Goal: Information Seeking & Learning: Learn about a topic

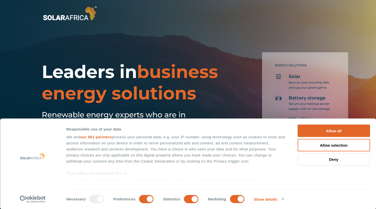
click at [345, 132] on button "Allow all" at bounding box center [333, 131] width 72 height 12
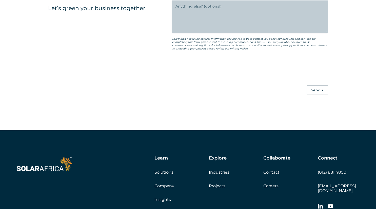
scroll to position [1448, 0]
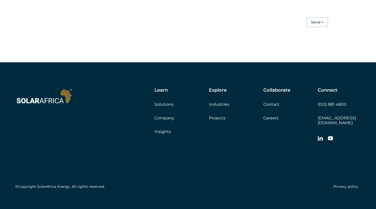
click at [169, 107] on link "Solutions" at bounding box center [163, 104] width 19 height 5
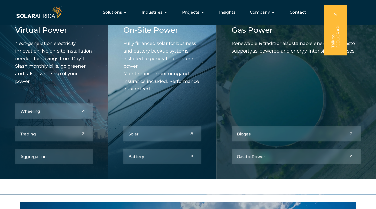
scroll to position [219, 0]
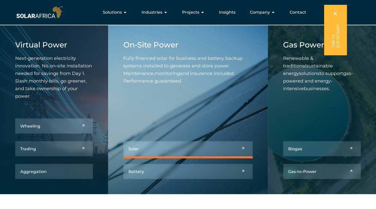
click at [244, 149] on link at bounding box center [187, 148] width 129 height 15
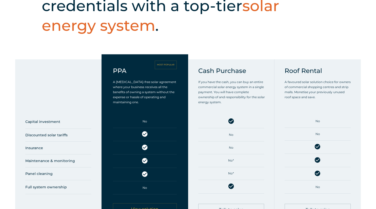
scroll to position [273, 0]
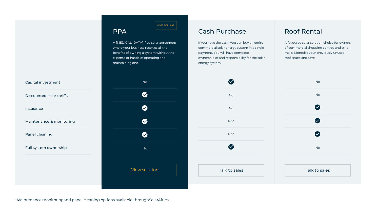
click at [152, 171] on span "View solution" at bounding box center [144, 170] width 27 height 4
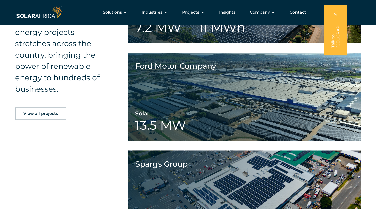
scroll to position [929, 0]
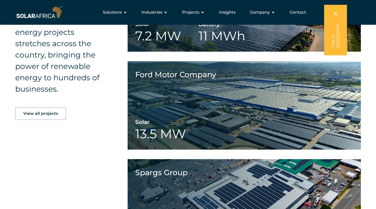
click at [54, 115] on span "View all projects" at bounding box center [40, 114] width 35 height 4
